Goal: Task Accomplishment & Management: Use online tool/utility

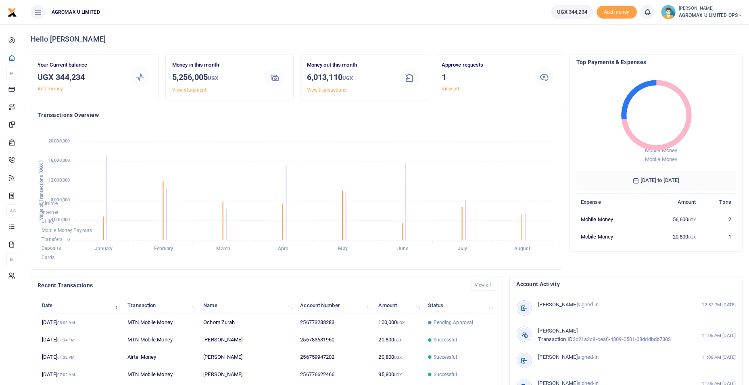
scroll to position [107, 154]
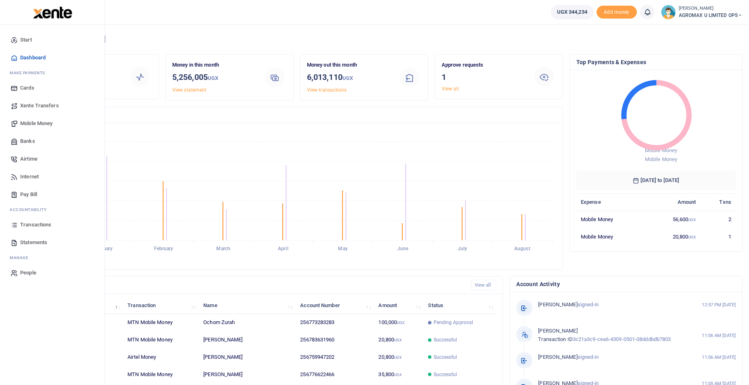
click at [40, 122] on span "Mobile Money" at bounding box center [36, 123] width 32 height 8
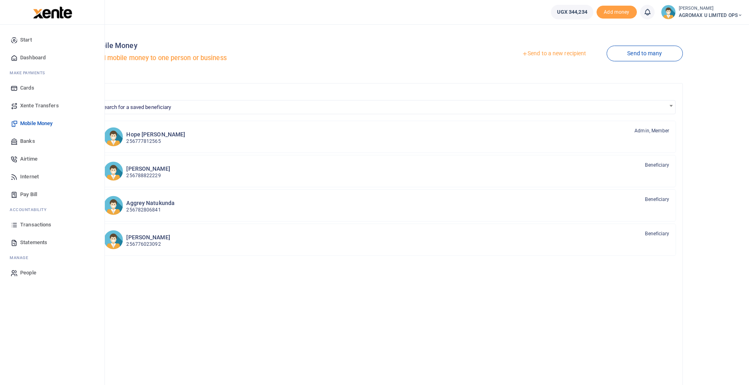
click at [35, 224] on span "Transactions" at bounding box center [35, 225] width 31 height 8
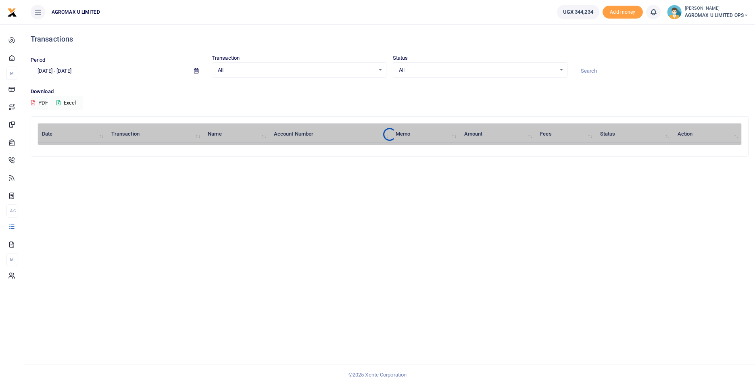
click at [195, 71] on icon at bounding box center [196, 70] width 4 height 5
click at [169, 99] on div "Download PDF Excel" at bounding box center [390, 98] width 718 height 22
click at [195, 71] on icon at bounding box center [196, 70] width 4 height 5
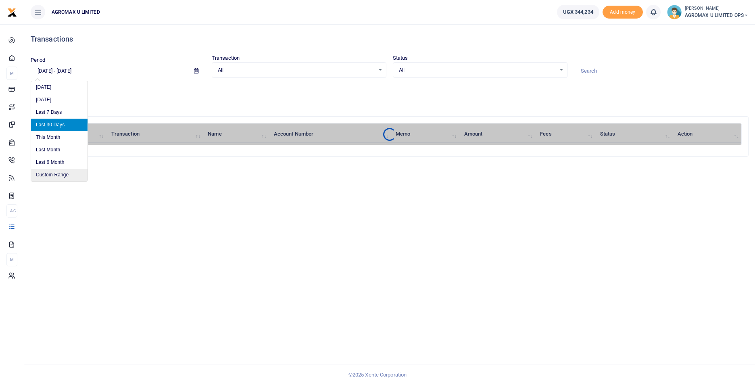
click at [53, 174] on li "Custom Range" at bounding box center [59, 175] width 56 height 12
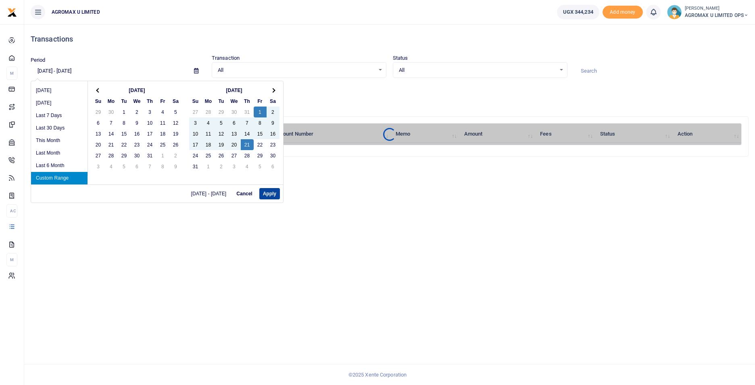
click at [264, 188] on button "Apply" at bounding box center [269, 193] width 21 height 11
type input "08/01/2025 - 08/21/2025"
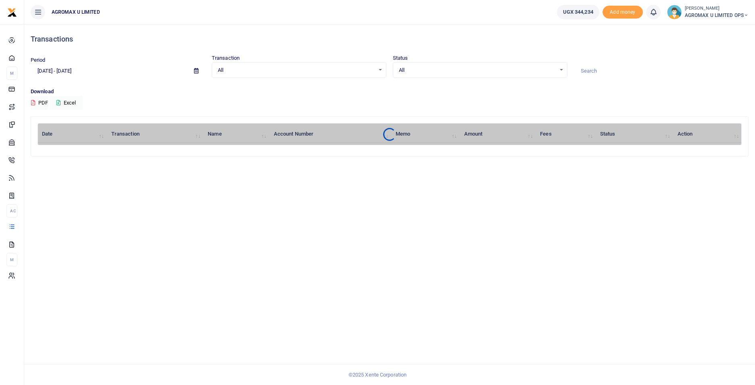
click at [306, 219] on div "Transactions Period 08/01/2025 - 08/21/2025 Transaction All Select an option...…" at bounding box center [389, 204] width 730 height 360
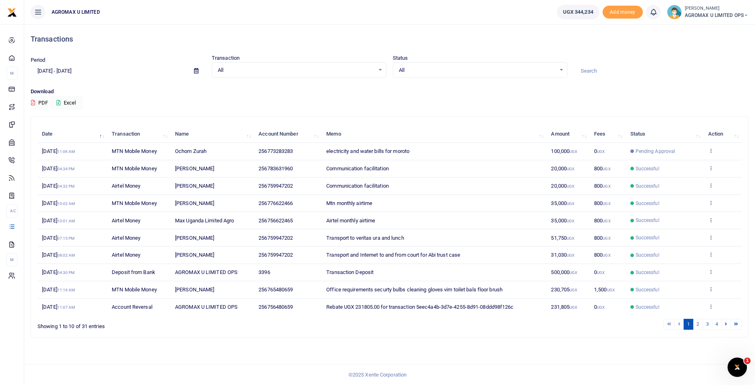
click at [484, 348] on div "Transactions Period 08/01/2025 - 08/21/2025 Transaction All Select an option...…" at bounding box center [389, 204] width 730 height 360
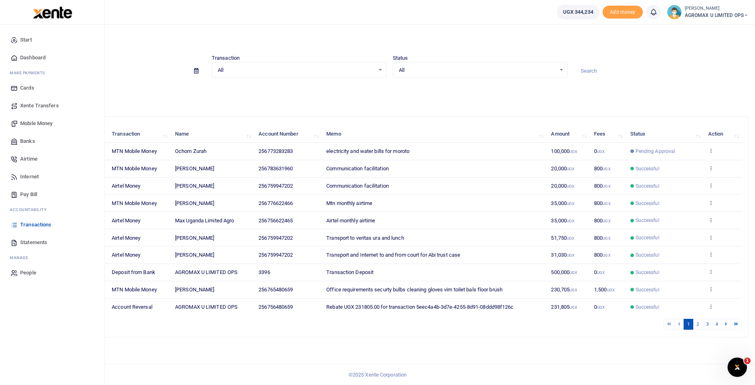
click at [33, 123] on span "Mobile Money" at bounding box center [36, 123] width 32 height 8
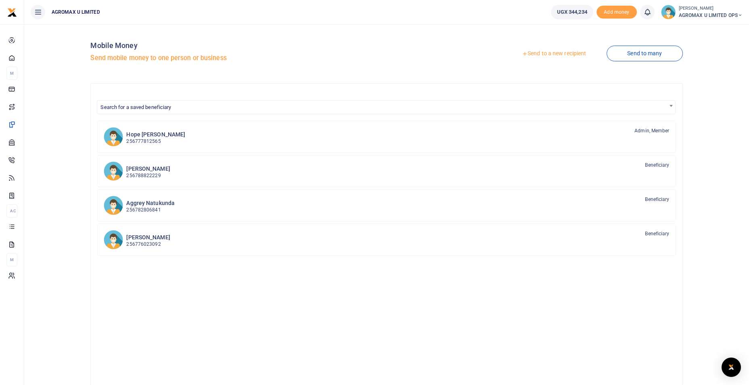
click at [552, 50] on div at bounding box center [374, 192] width 749 height 385
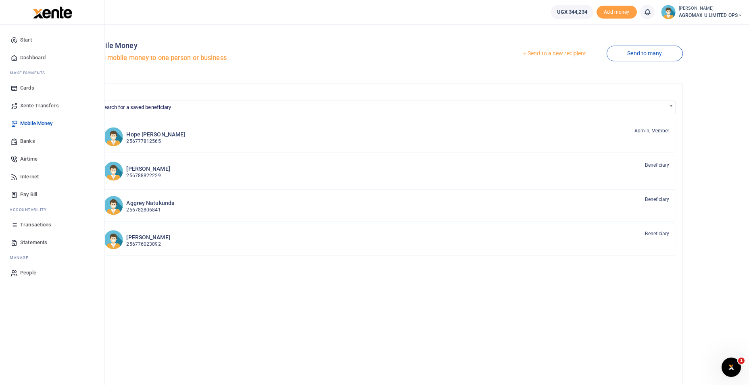
click at [36, 58] on span "Dashboard" at bounding box center [32, 58] width 25 height 8
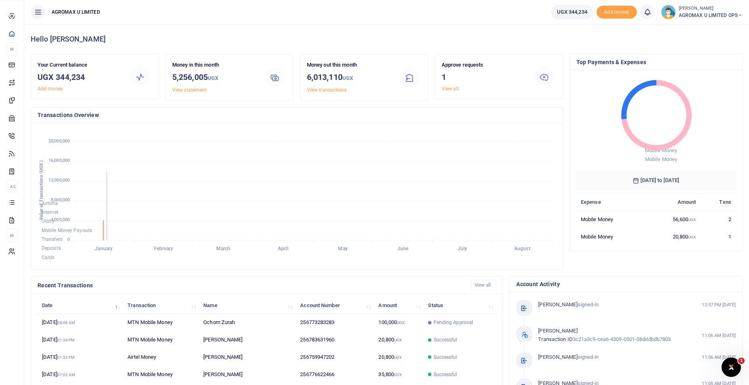
scroll to position [107, 154]
click at [0, 0] on span "Mobile Money" at bounding box center [0, 0] width 0 height 0
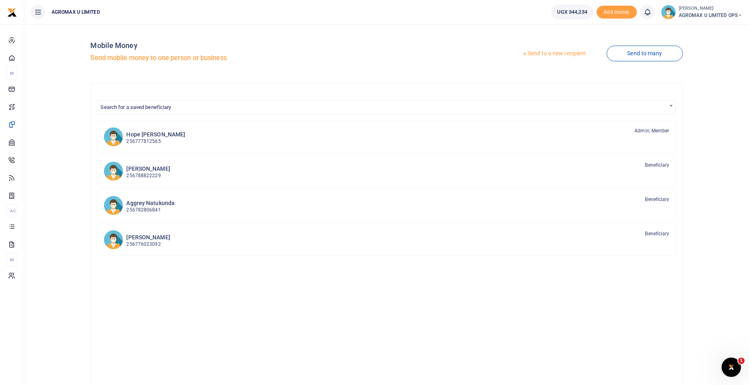
click at [554, 53] on link "Send to a new recipient" at bounding box center [553, 53] width 105 height 15
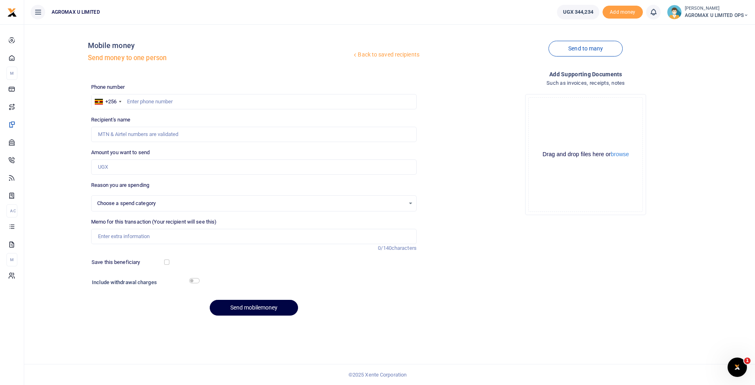
select select
